Goal: Find specific page/section: Find specific page/section

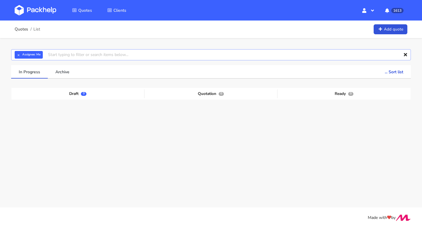
click at [63, 55] on input "text" at bounding box center [211, 54] width 400 height 11
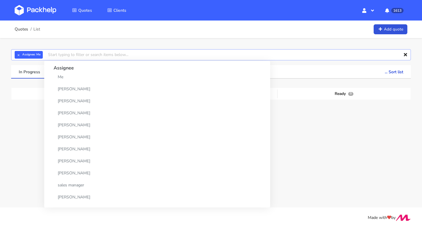
paste input "CAUS"
type input "CAUS"
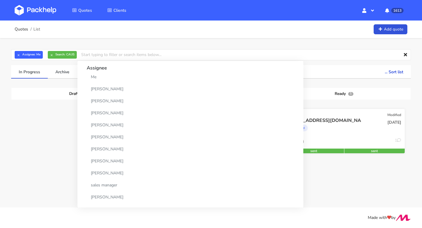
click at [343, 125] on div "corrugated" at bounding box center [326, 130] width 78 height 12
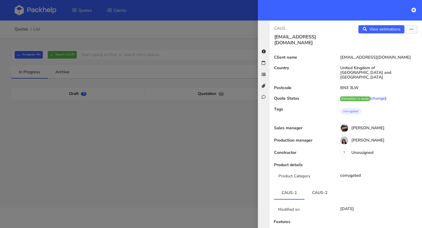
click at [321, 186] on link "CAUS-2" at bounding box center [320, 192] width 30 height 13
click at [414, 10] on icon at bounding box center [414, 10] width 5 height 5
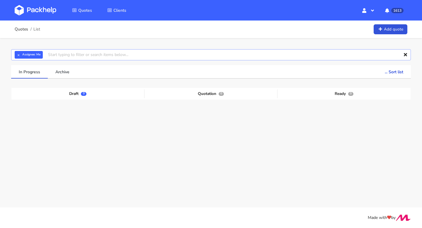
click at [60, 55] on input "text" at bounding box center [211, 54] width 400 height 11
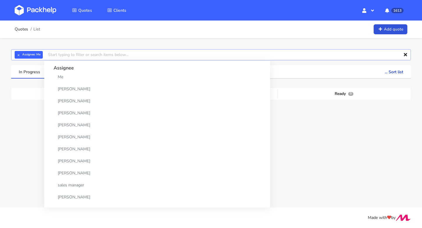
paste input "CBGT"
type input "CBGT"
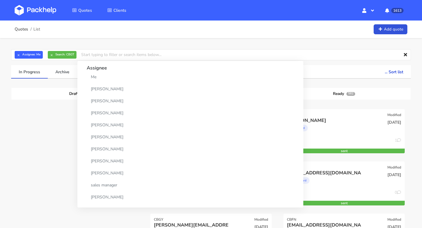
click at [262, 116] on div "Modified" at bounding box center [262, 115] width 14 height 5
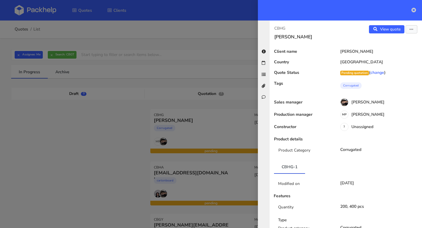
click at [414, 12] on icon at bounding box center [414, 10] width 5 height 5
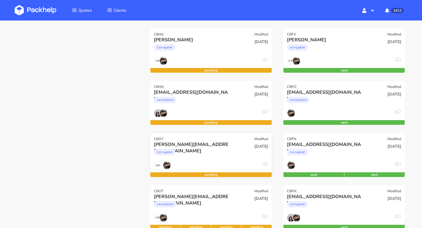
scroll to position [142, 0]
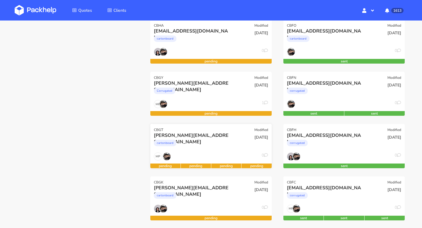
click at [230, 147] on div "cartonboard" at bounding box center [193, 145] width 78 height 12
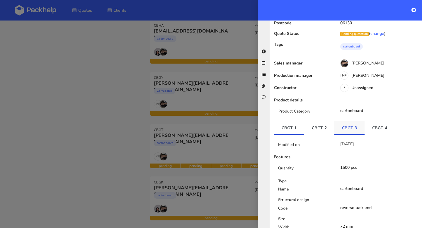
scroll to position [173, 0]
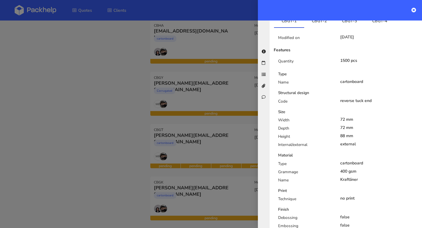
drag, startPoint x: 340, startPoint y: 153, endPoint x: 357, endPoint y: 154, distance: 16.1
click at [357, 169] on div "400 gsm" at bounding box center [379, 171] width 78 height 5
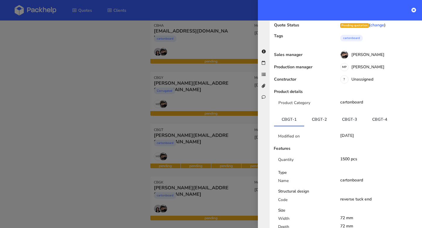
scroll to position [0, 0]
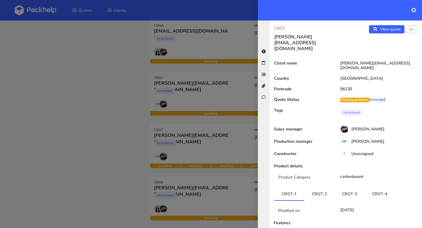
click at [413, 10] on icon at bounding box center [414, 10] width 5 height 5
